Goal: Task Accomplishment & Management: Manage account settings

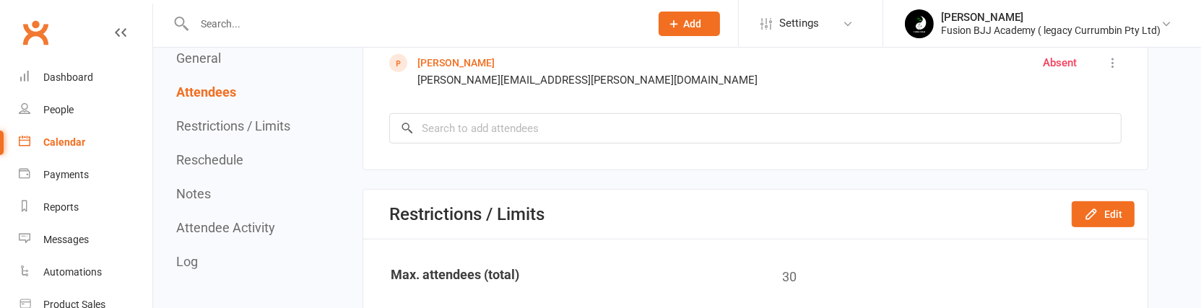
scroll to position [813, 0]
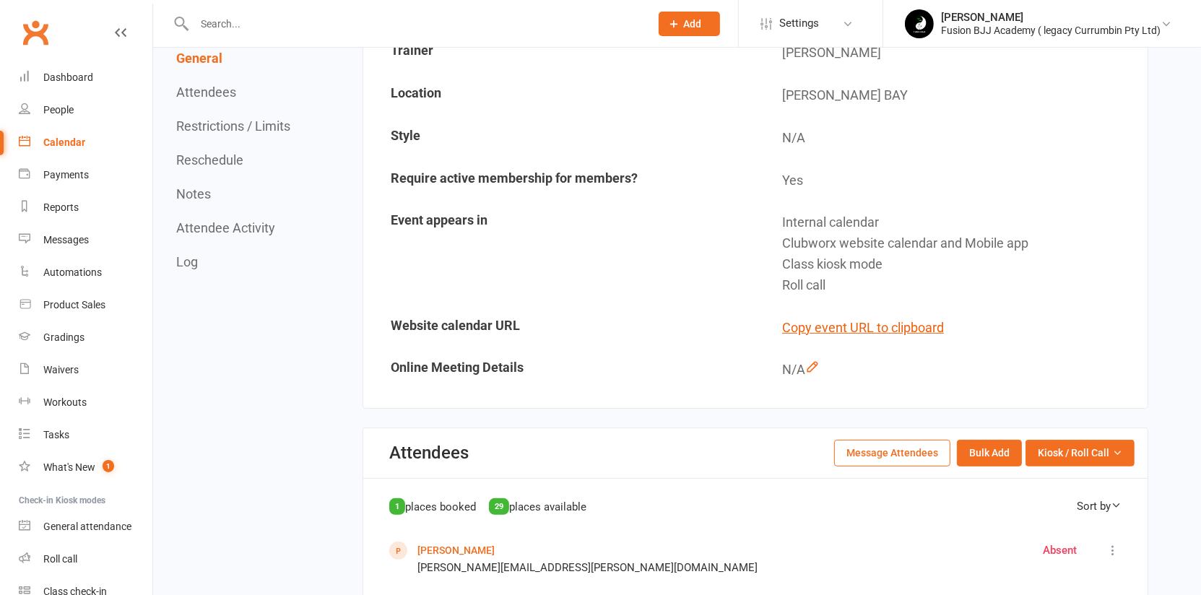
scroll to position [546, 0]
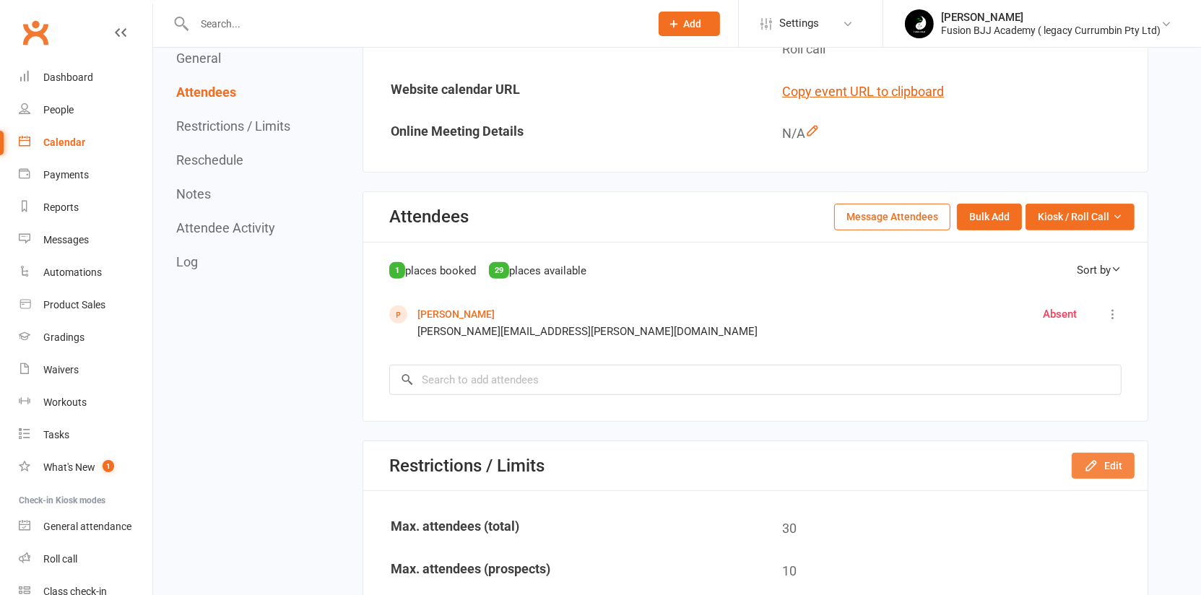
click at [1122, 308] on button "Edit" at bounding box center [1103, 466] width 63 height 26
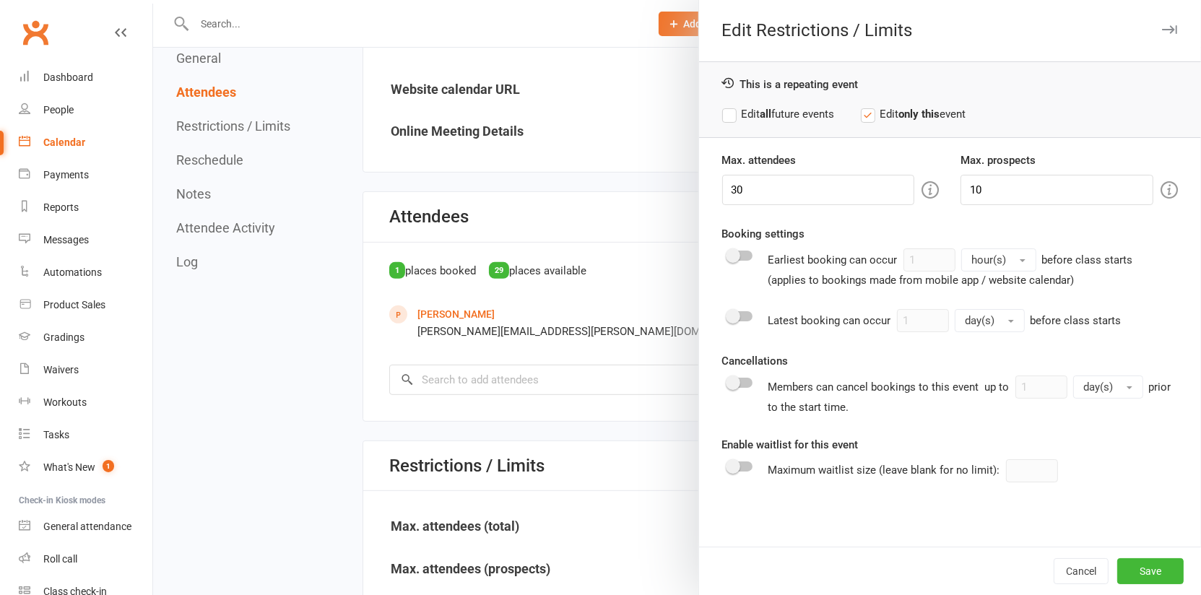
click at [620, 308] on div at bounding box center [677, 297] width 1048 height 595
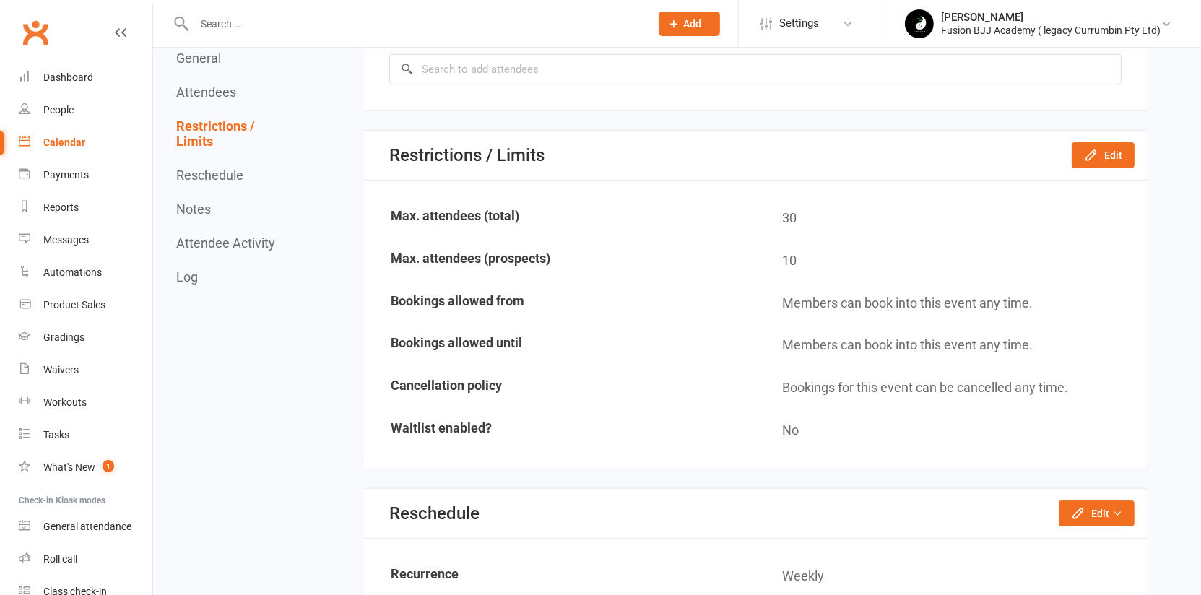
scroll to position [871, 0]
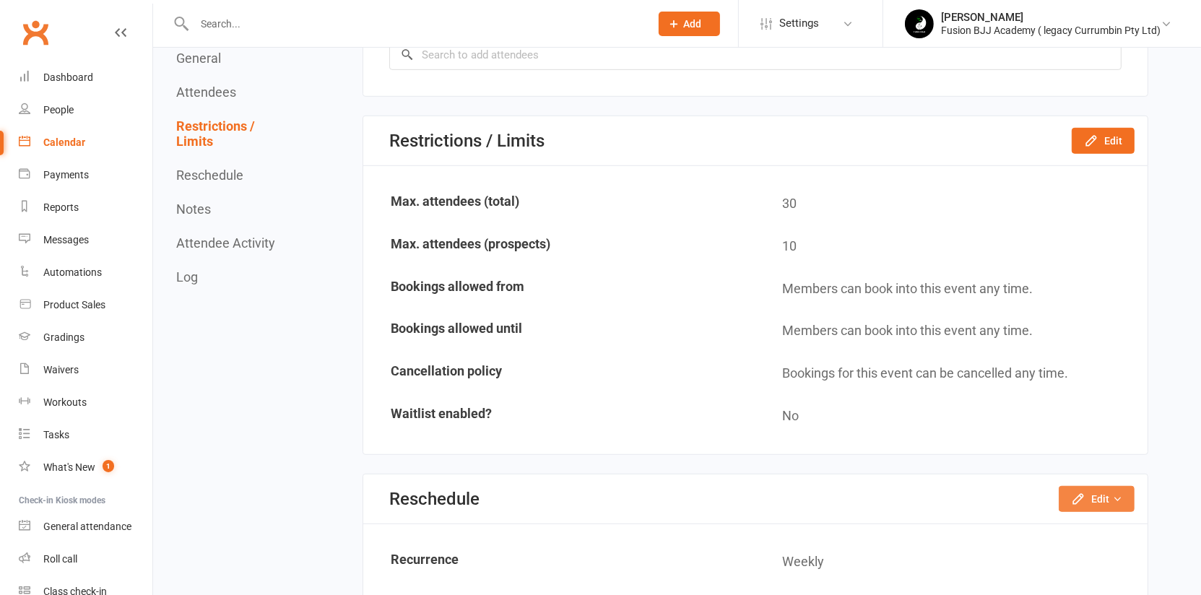
click at [1098, 308] on button "Edit" at bounding box center [1097, 499] width 76 height 26
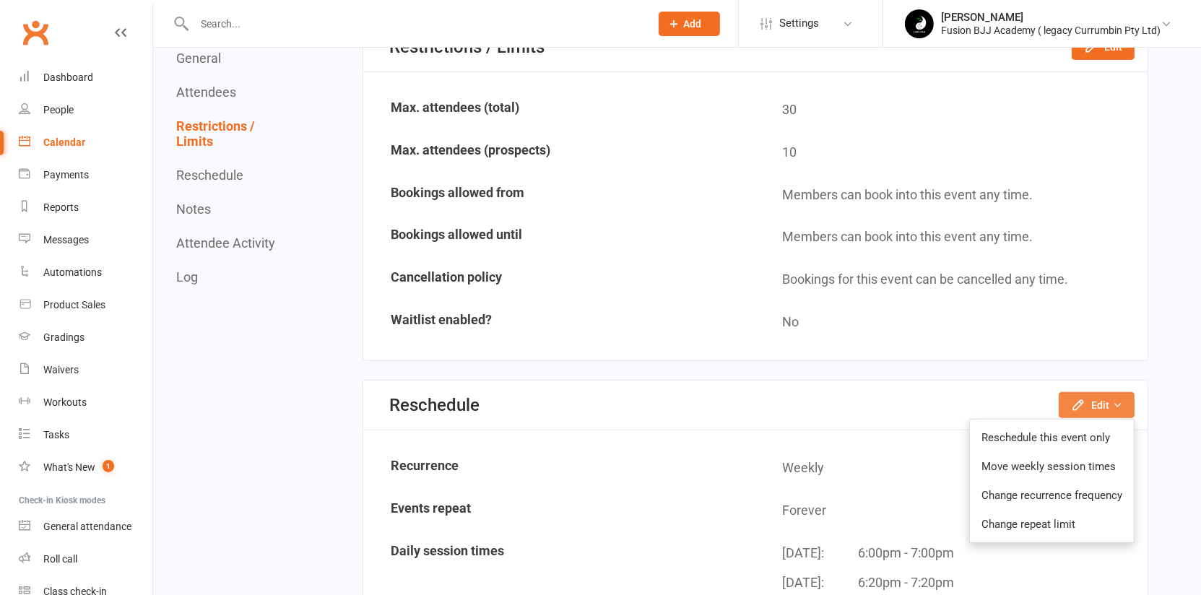
scroll to position [980, 0]
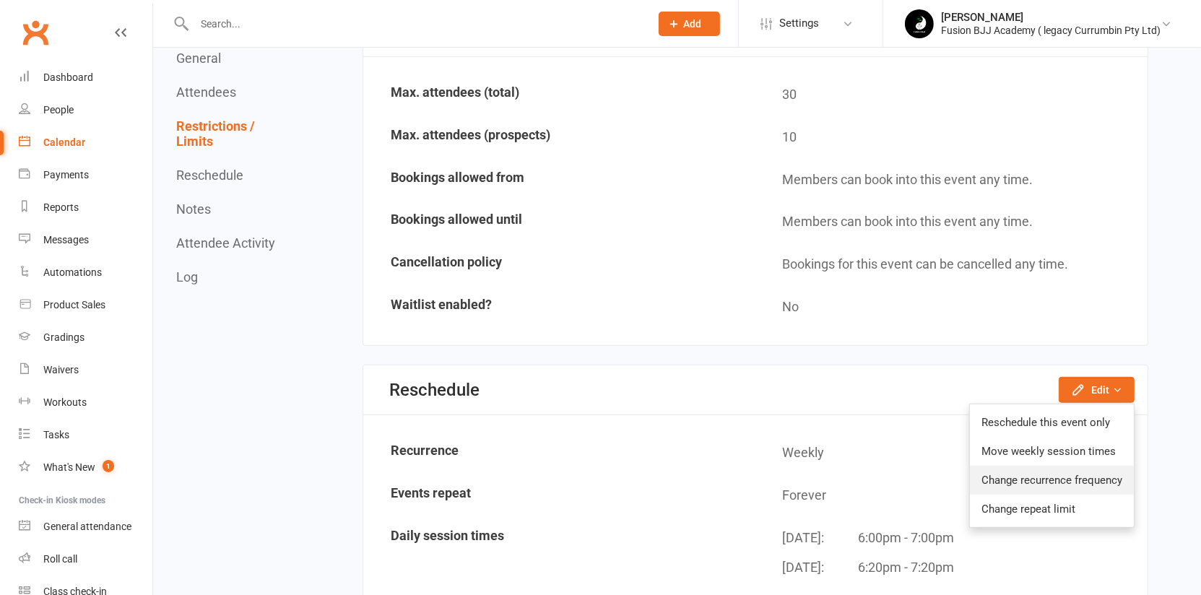
click at [1087, 308] on link "Change recurrence frequency" at bounding box center [1052, 480] width 164 height 29
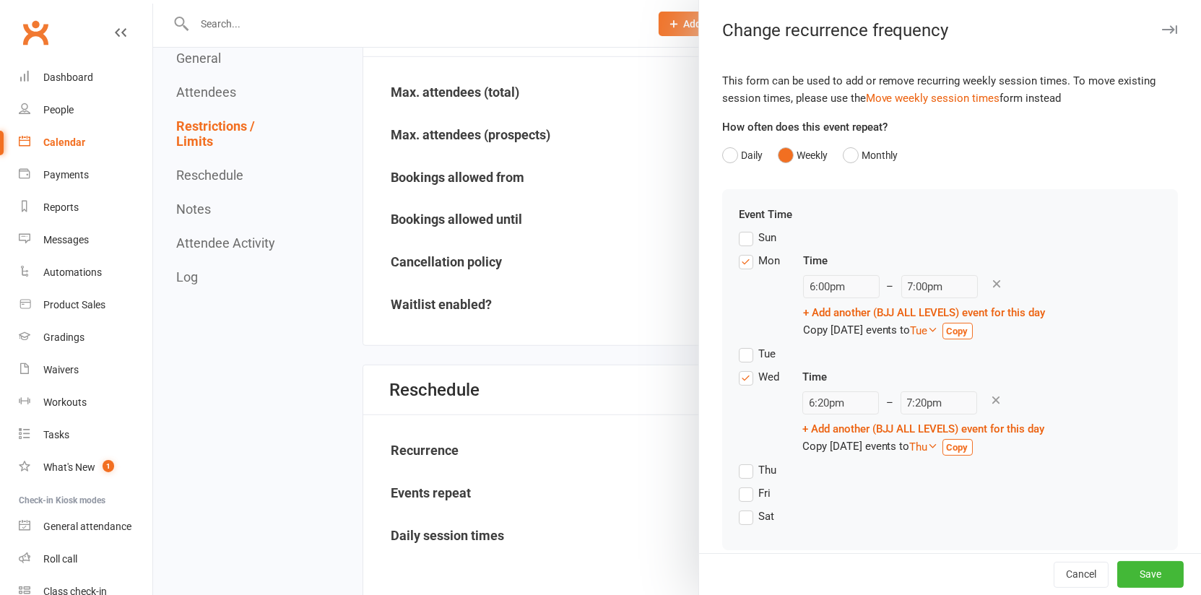
click at [771, 308] on div "Tue" at bounding box center [766, 352] width 17 height 15
click at [748, 308] on input "Tue" at bounding box center [743, 345] width 9 height 0
